Goal: Transaction & Acquisition: Purchase product/service

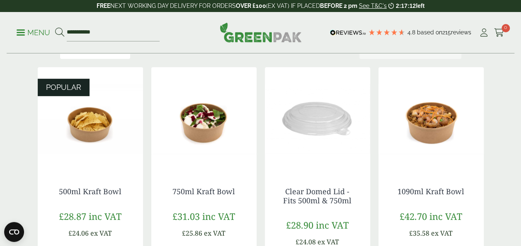
scroll to position [152, 0]
click at [85, 124] on img at bounding box center [90, 119] width 105 height 104
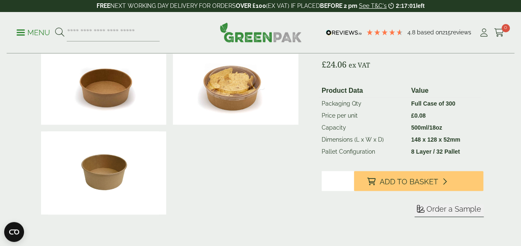
scroll to position [134, 0]
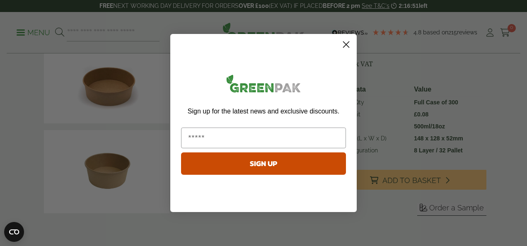
click at [345, 41] on circle "Close dialog" at bounding box center [346, 45] width 14 height 14
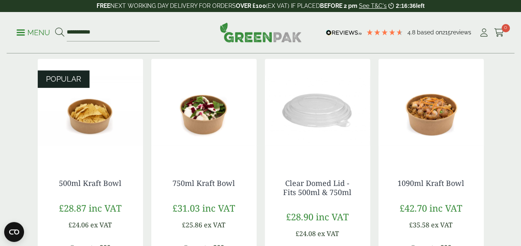
scroll to position [178, 0]
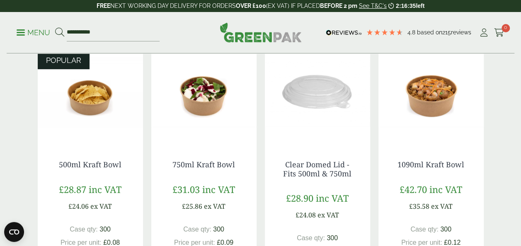
click at [198, 92] on img at bounding box center [203, 92] width 105 height 104
